Goal: Transaction & Acquisition: Book appointment/travel/reservation

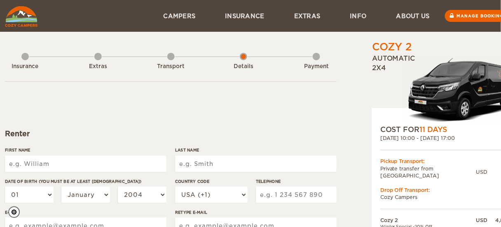
scroll to position [66, 0]
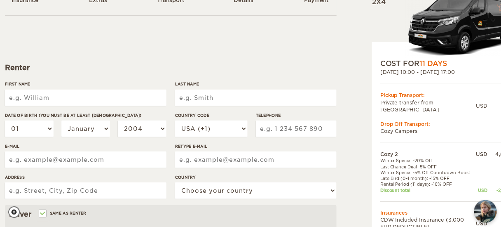
click at [107, 99] on input "First Name" at bounding box center [85, 97] width 161 height 16
type input "[PERSON_NAME]"
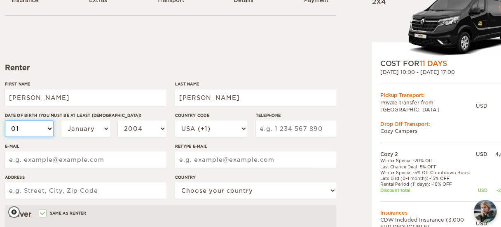
select select "02"
select select "03"
select select "04"
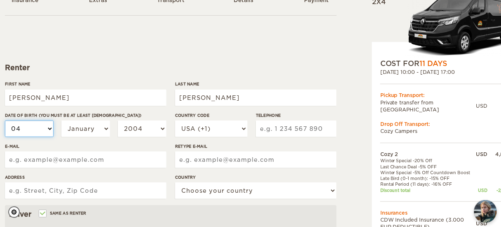
select select "04"
select select "05"
select select "06"
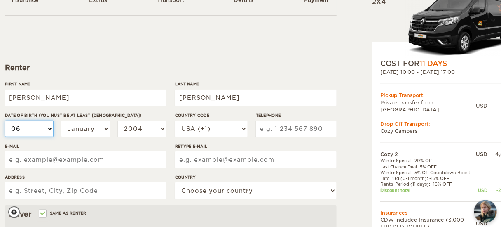
select select "07"
select select "08"
select select "09"
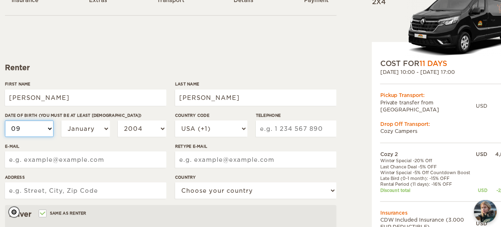
select select "09"
select select "10"
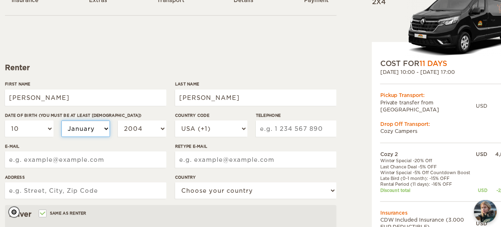
select select "02"
select select "03"
select select "04"
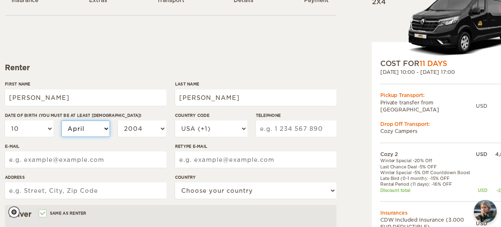
select select "04"
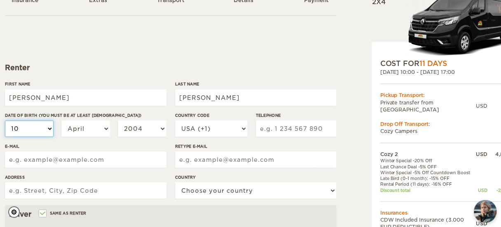
select select "11"
select select "12"
select select "11"
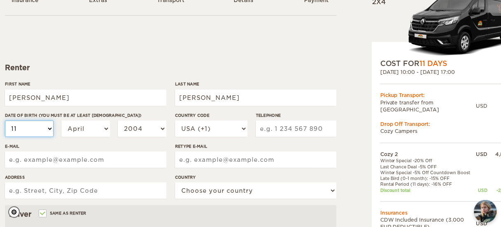
select select "11"
select select "10"
select select "09"
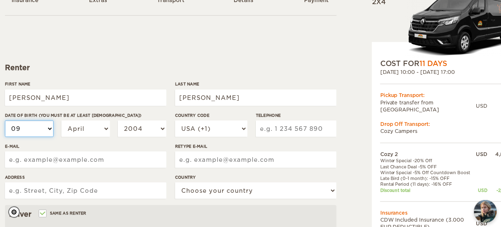
select select "08"
select select "07"
select select "06"
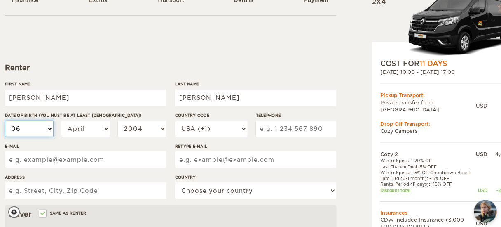
select select "06"
select select "05"
select select "04"
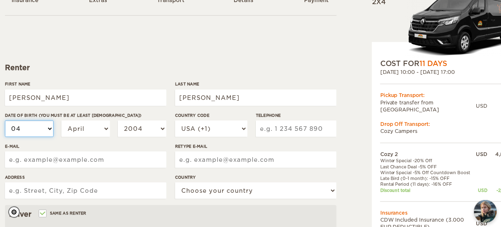
select select "03"
select select "02"
select select "01"
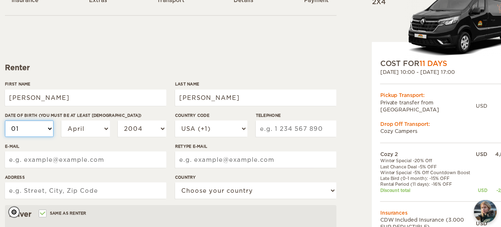
select select "01"
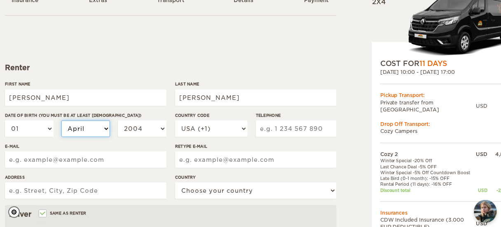
select select "05"
select select "06"
select select "07"
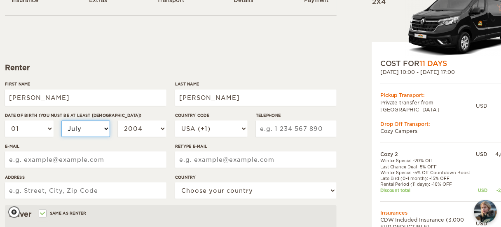
select select "07"
select select "08"
select select "09"
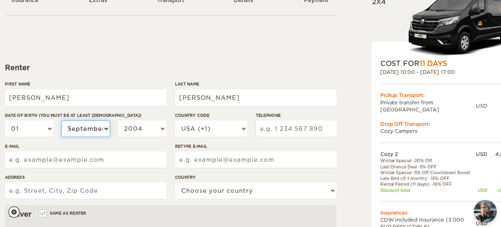
select select "10"
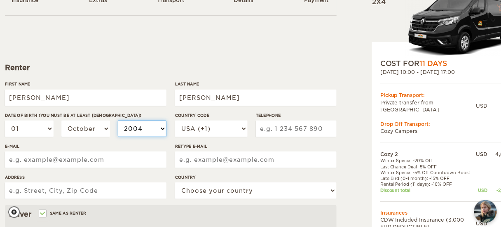
select select "2003"
select select "2002"
select select "2001"
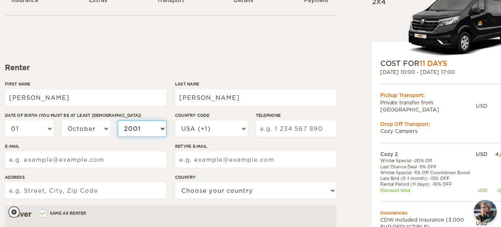
select select "2001"
select select "2000"
select select "1999"
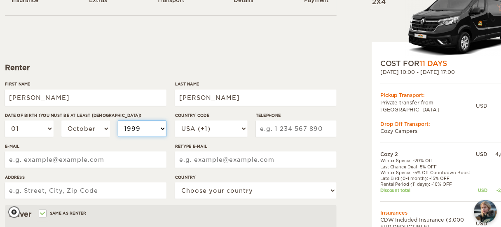
select select "1998"
select select "1997"
select select "1996"
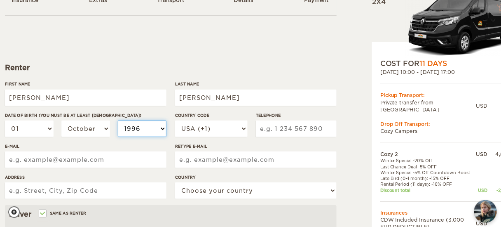
select select "1996"
select select "1995"
select select "1994"
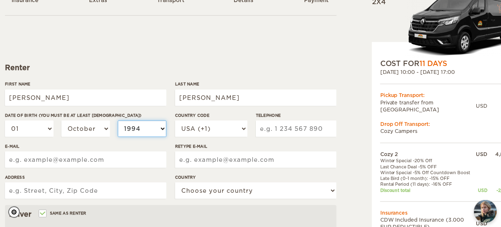
select select "1993"
select select "1992"
select select "1991"
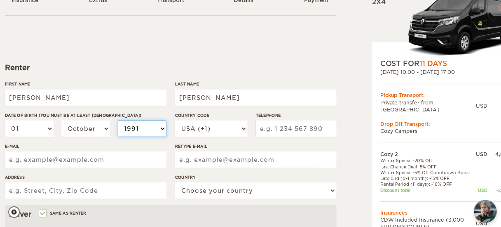
select select "1991"
select select "1990"
select select "1989"
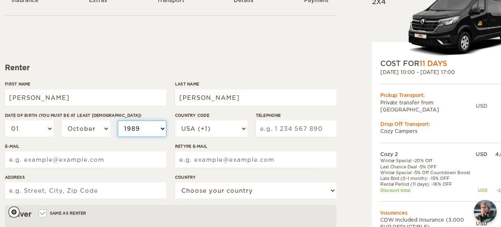
select select "1988"
select select "1987"
select select "1986"
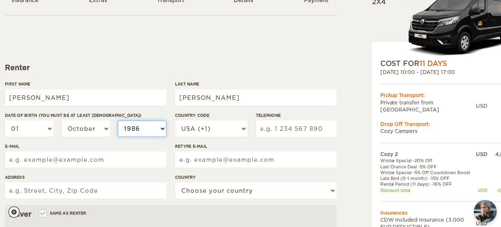
select select "1986"
select select "1985"
select select "1984"
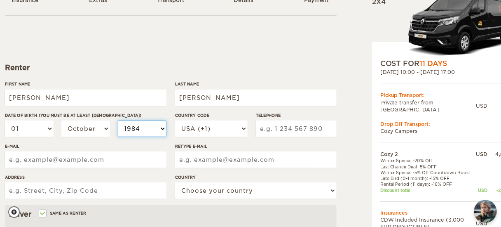
select select "1983"
select select "1982"
select select "1983"
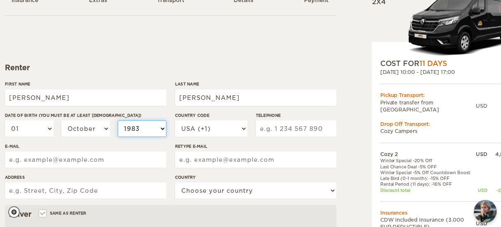
select select "1983"
select select "1984"
select select "1985"
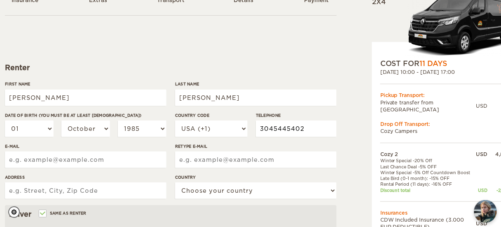
type input "3045445402"
type input "[EMAIL_ADDRESS][DOMAIN_NAME]"
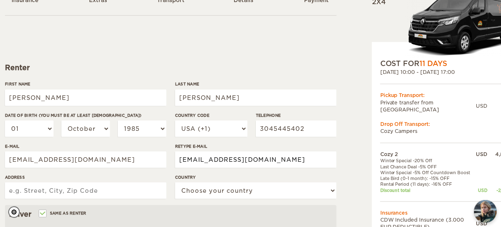
click at [212, 159] on input "[EMAIL_ADDRESS][DOMAIN_NAME]" at bounding box center [255, 159] width 161 height 16
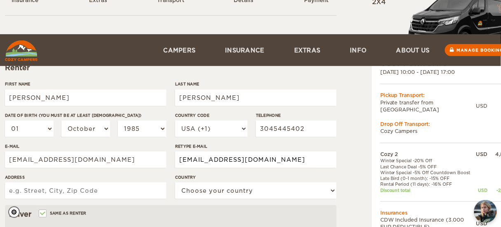
scroll to position [165, 0]
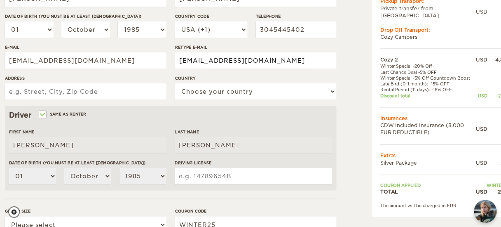
type input "[EMAIL_ADDRESS][DOMAIN_NAME]"
click at [94, 91] on input "Address" at bounding box center [85, 91] width 161 height 16
type input "[STREET_ADDRESS]"
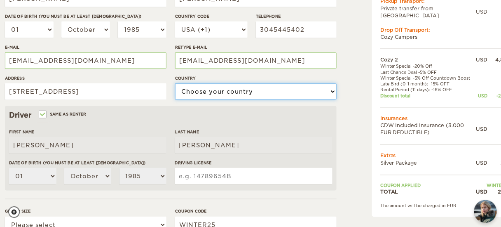
select select "222"
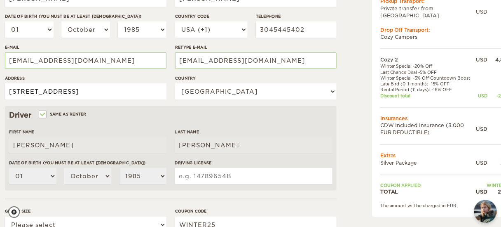
scroll to position [198, 0]
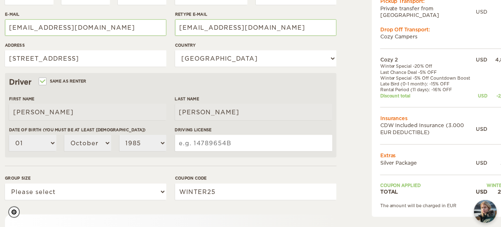
click at [204, 143] on input "Driving License" at bounding box center [253, 143] width 157 height 16
click at [206, 144] on input "Driving License" at bounding box center [253, 143] width 157 height 16
click at [201, 147] on input "Driving License" at bounding box center [253, 143] width 157 height 16
type input "S616717983000"
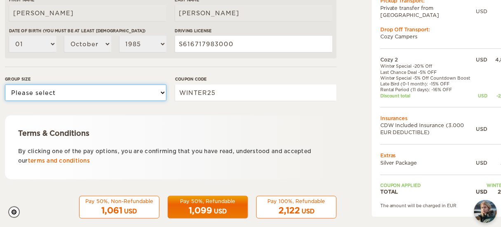
click at [79, 91] on select "Please select 1 2" at bounding box center [85, 92] width 161 height 16
select select "2"
click at [5, 84] on select "Please select 1 2" at bounding box center [85, 92] width 161 height 16
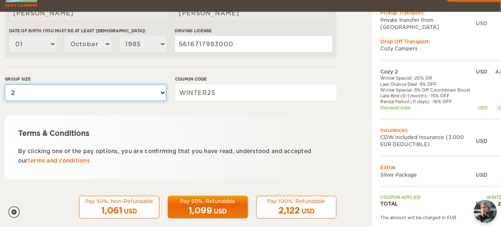
scroll to position [308, 0]
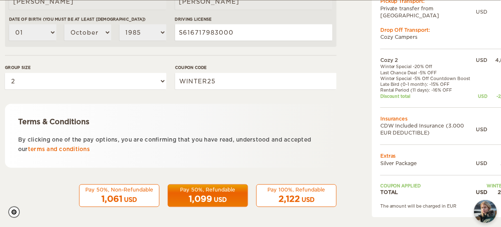
click at [217, 197] on div "USD" at bounding box center [220, 200] width 13 height 8
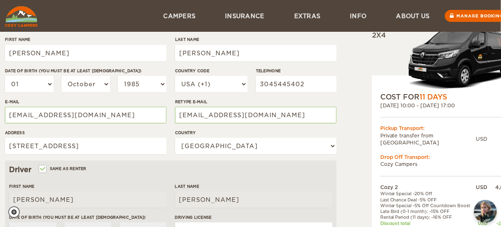
scroll to position [0, 0]
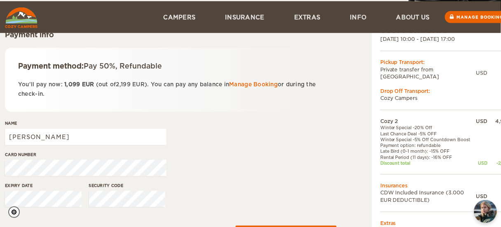
scroll to position [132, 0]
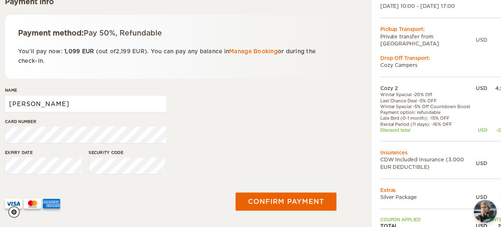
click at [66, 106] on input "[PERSON_NAME]" at bounding box center [85, 104] width 161 height 16
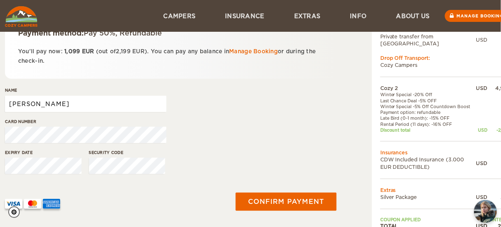
type input "Shanna L Staley"
click at [273, 136] on div "Card number" at bounding box center [171, 133] width 332 height 31
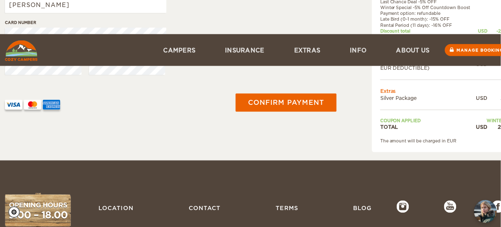
scroll to position [297, 0]
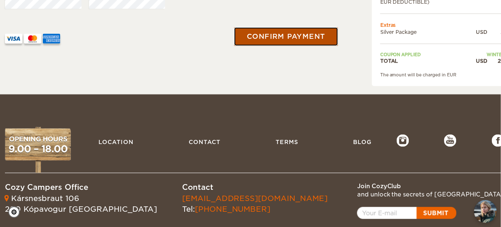
click at [274, 33] on button "Confirm payment" at bounding box center [286, 37] width 104 height 19
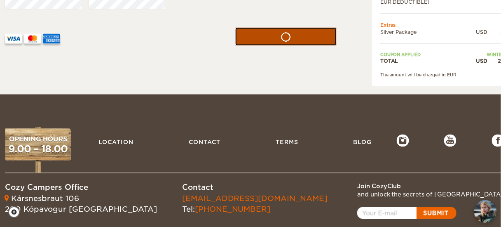
scroll to position [165, 0]
